Goal: Consume media (video, audio)

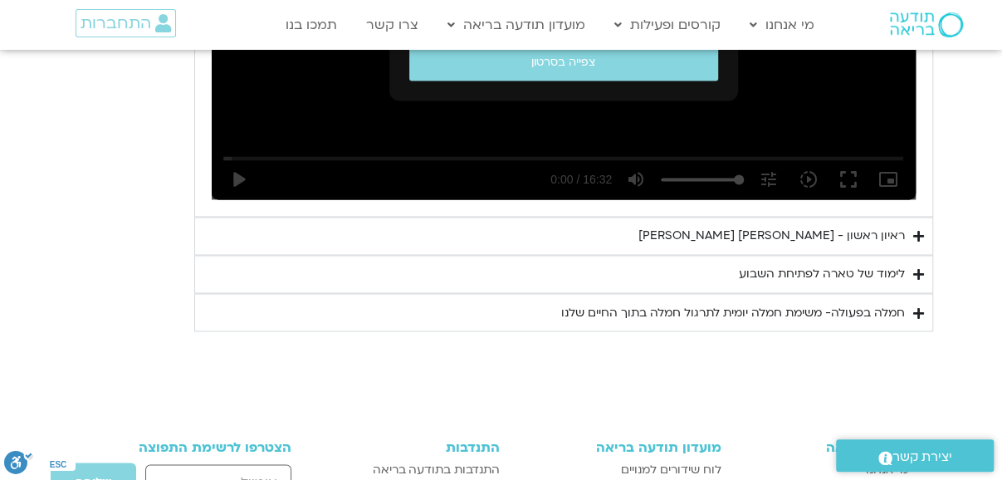
scroll to position [1213, 0]
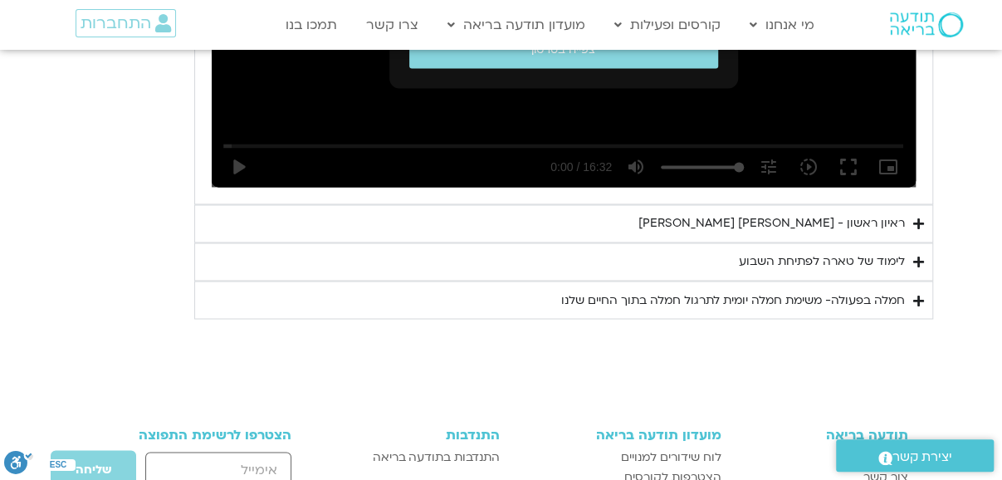
click at [915, 220] on icon "Accordion. Open links with Enter or Space, close with Escape, and navigate with…" at bounding box center [918, 224] width 11 height 12
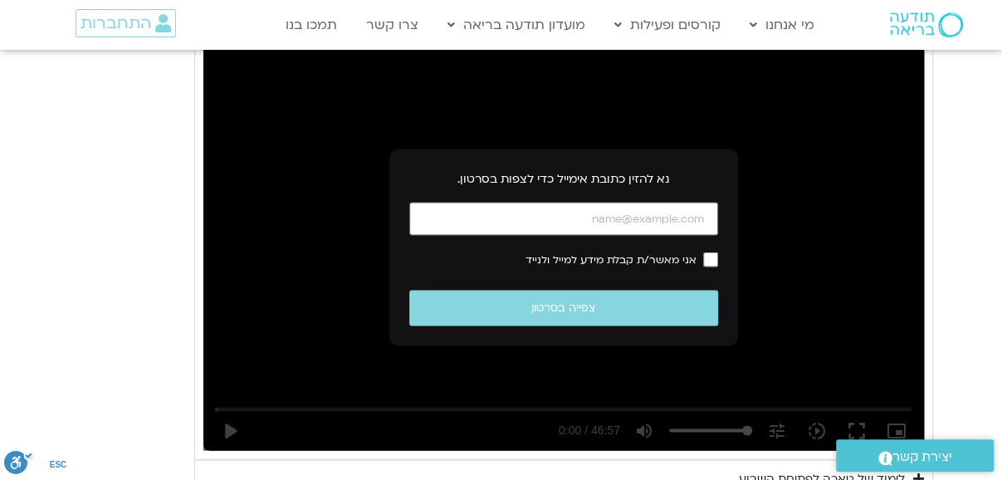
scroll to position [1426, 0]
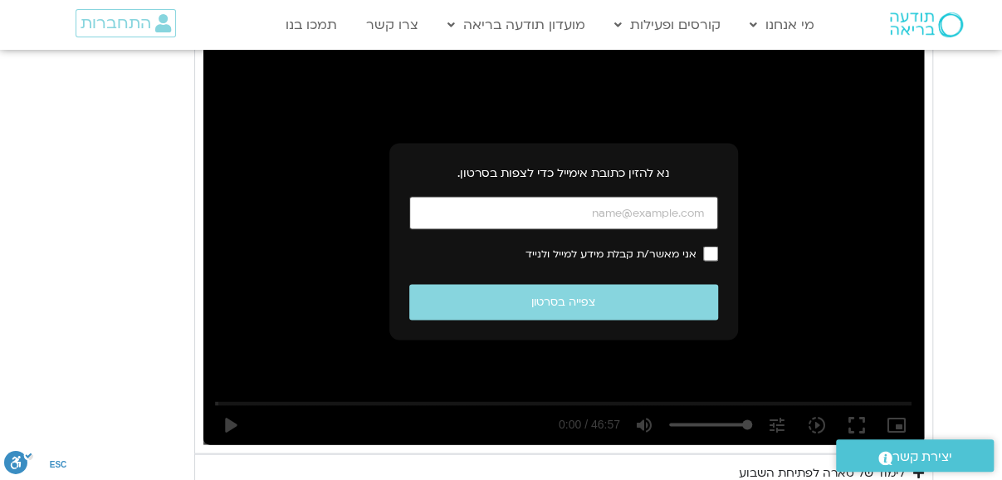
click at [633, 203] on input "כתובת אימייל" at bounding box center [563, 213] width 309 height 34
type input "[EMAIL_ADDRESS][DOMAIN_NAME]"
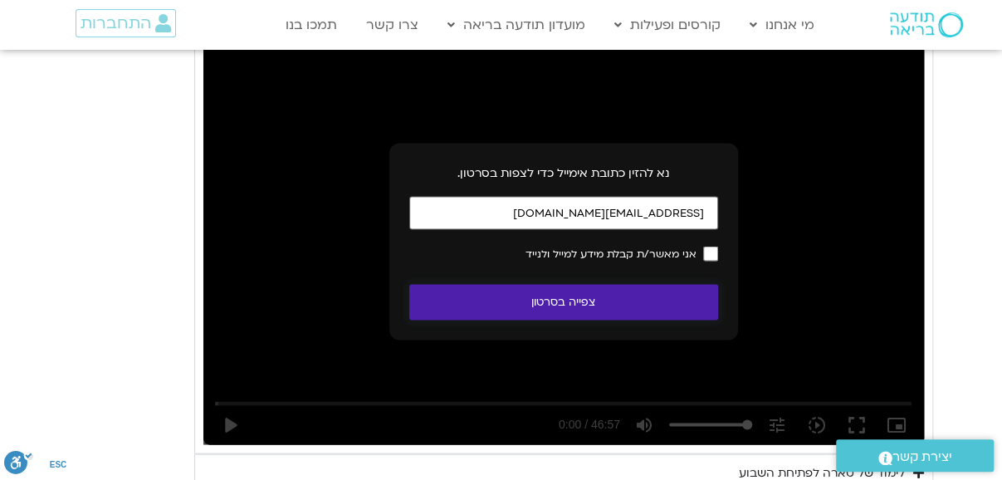
click at [638, 300] on button "צפייה בסרטון" at bounding box center [563, 302] width 309 height 36
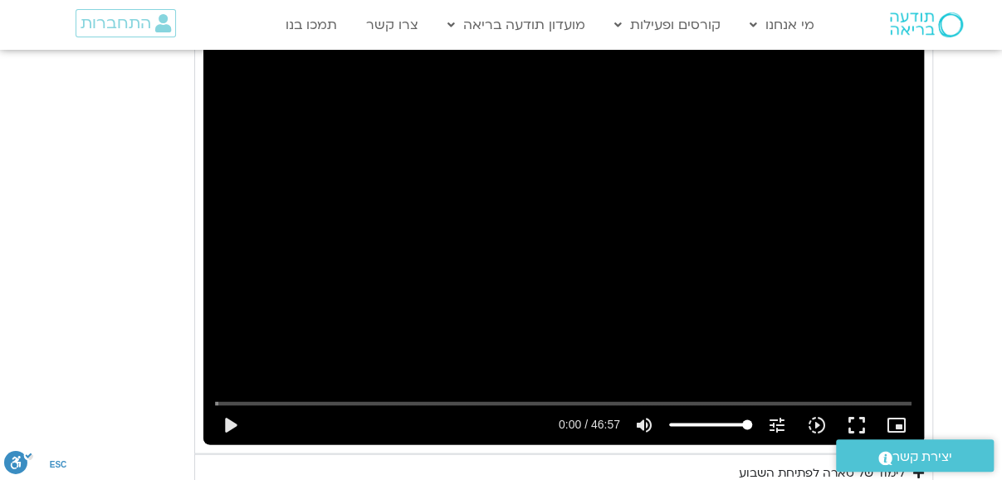
click at [554, 199] on div "Skip Ad play_arrow 0:00 / 46:57 volume_up Mute tune Resolution Auto 720p slow_m…" at bounding box center [563, 240] width 721 height 405
click at [479, 221] on div "Skip Ad pause 0:00 / 46:57 volume_up Mute tune Resolution Auto 720p slow_motion…" at bounding box center [563, 240] width 721 height 405
type input "1.08418"
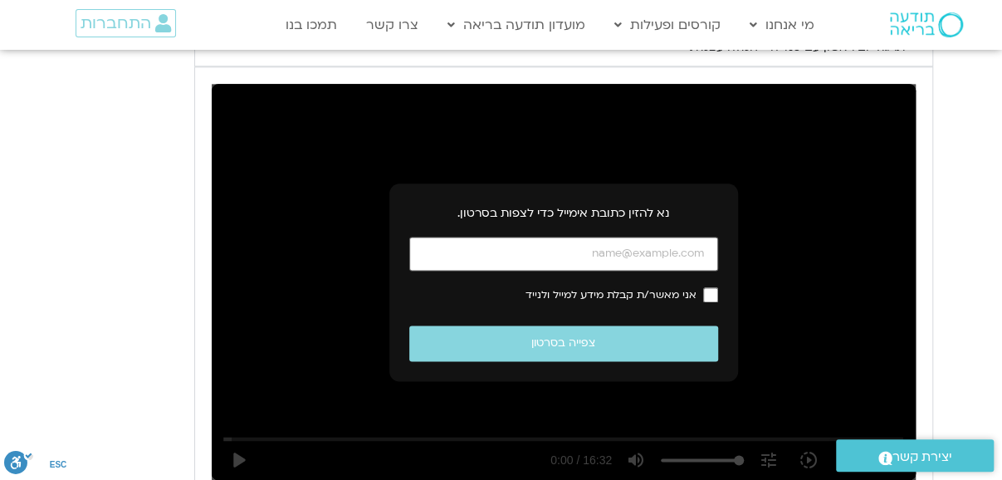
scroll to position [932, 0]
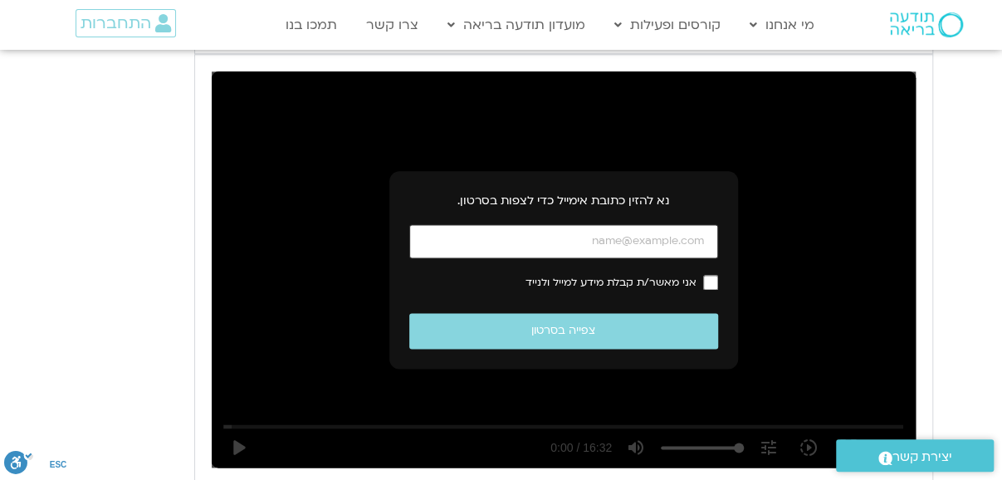
click at [669, 233] on input "כתובת אימייל" at bounding box center [563, 241] width 309 height 34
type input "[EMAIL_ADDRESS][DOMAIN_NAME]"
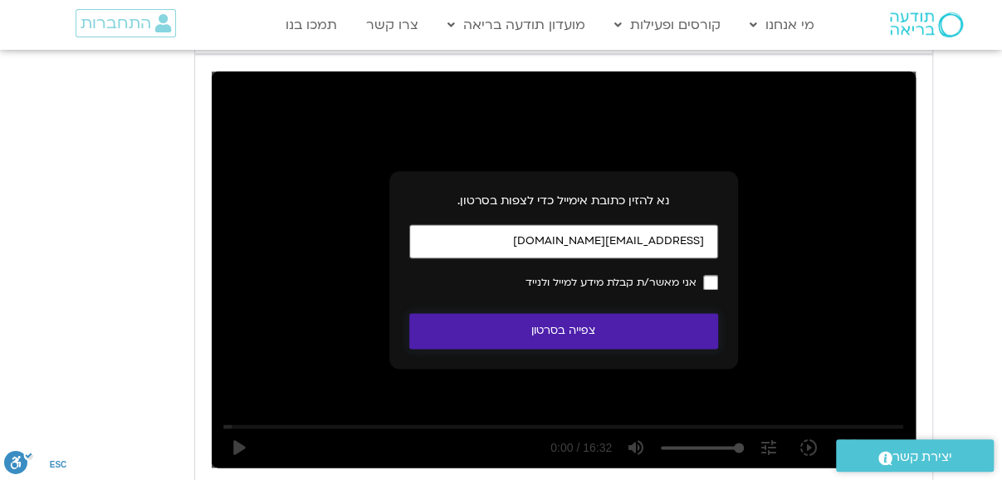
click at [623, 332] on button "צפייה בסרטון" at bounding box center [563, 331] width 309 height 36
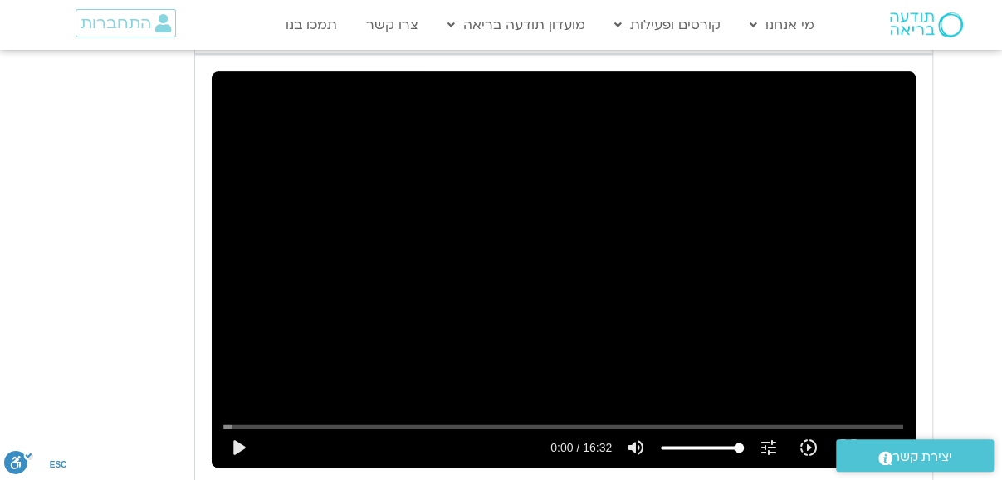
click at [655, 222] on div "Skip Ad play_arrow 0:00 / 16:32 volume_up Mute tune Resolution Auto 240p slow_m…" at bounding box center [564, 269] width 704 height 396
click at [665, 227] on div "Skip Ad pause 0:01 / 16:32 volume_up Mute tune Resolution Auto 240p slow_motion…" at bounding box center [564, 269] width 704 height 396
type input "1.914573"
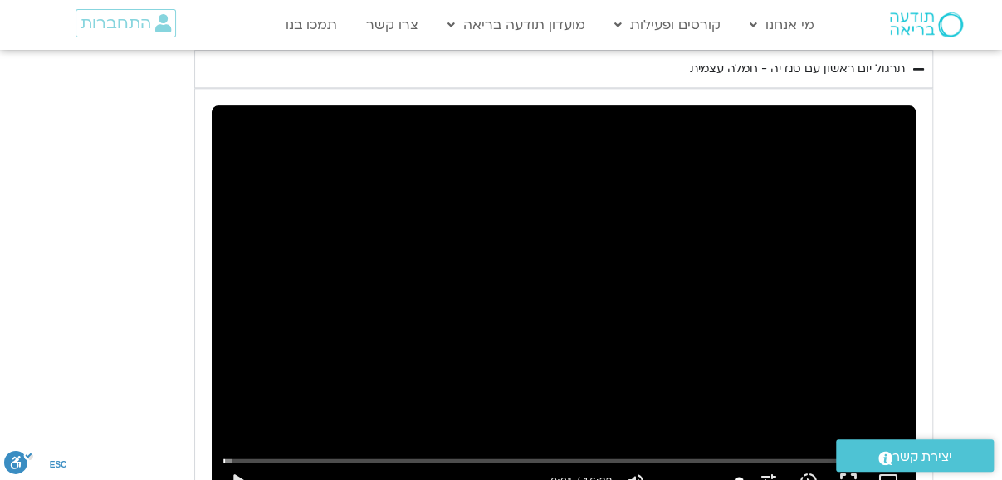
scroll to position [886, 0]
